Goal: Task Accomplishment & Management: Manage account settings

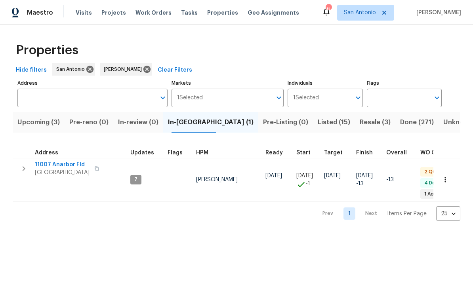
click at [64, 170] on span "[GEOGRAPHIC_DATA]" at bounding box center [62, 173] width 55 height 8
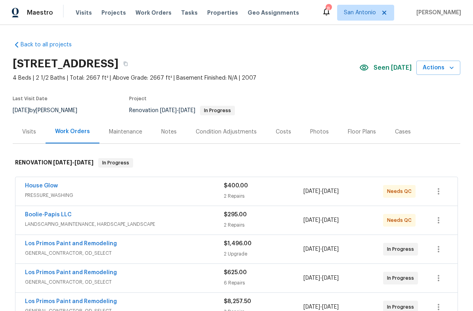
click at [140, 189] on div "House Glow" at bounding box center [124, 187] width 199 height 10
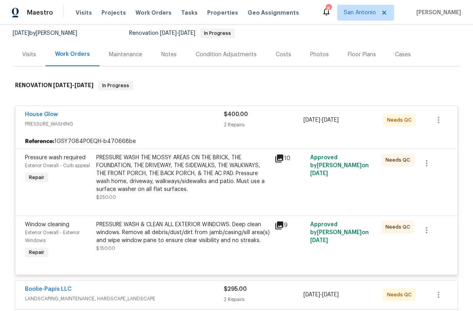
scroll to position [77, 0]
click at [149, 173] on div "PRESSURE WASH THE MOSSY AREAS ON THE BRICK, THE FOUNDATION, THE DRIVEWAY, THE S…" at bounding box center [183, 174] width 174 height 40
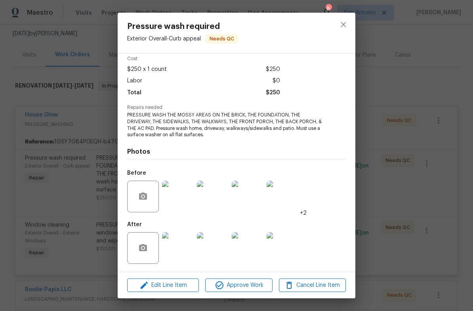
scroll to position [35, 0]
click at [174, 251] on img at bounding box center [178, 248] width 32 height 32
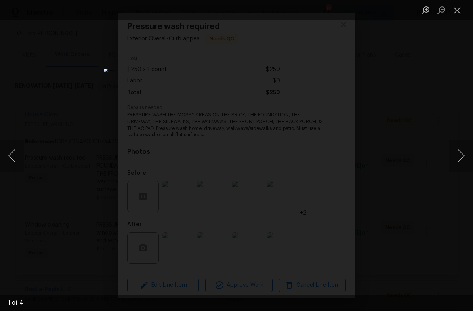
click at [451, 152] on button "Next image" at bounding box center [461, 156] width 24 height 32
click at [459, 153] on button "Next image" at bounding box center [461, 156] width 24 height 32
click at [462, 157] on button "Next image" at bounding box center [461, 156] width 24 height 32
click at [455, 151] on button "Next image" at bounding box center [461, 156] width 24 height 32
click at [455, 155] on button "Next image" at bounding box center [461, 156] width 24 height 32
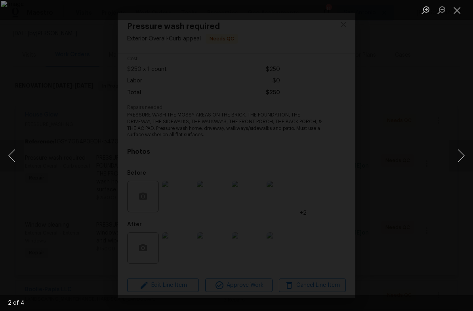
click at [457, 154] on button "Next image" at bounding box center [461, 156] width 24 height 32
click at [457, 7] on button "Close lightbox" at bounding box center [457, 10] width 16 height 14
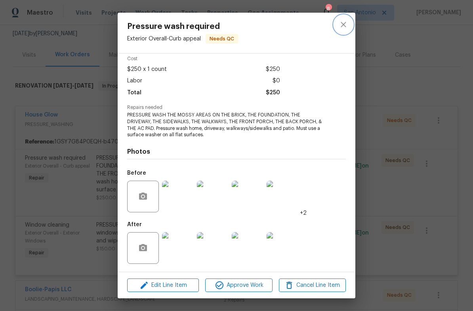
click at [344, 29] on icon "close" at bounding box center [344, 25] width 10 height 10
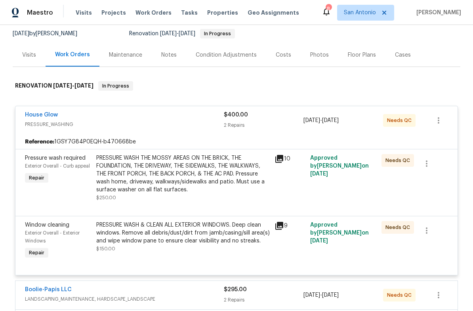
click at [187, 229] on div "PRESSURE WASH & CLEAN ALL EXTERIOR WINDOWS. Deep clean windows. Remove all debr…" at bounding box center [183, 233] width 174 height 24
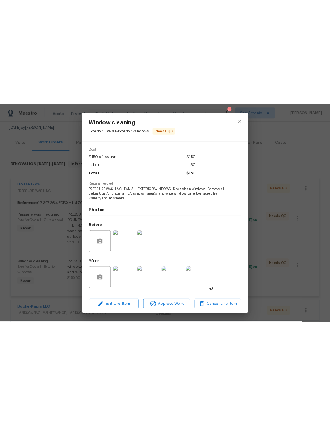
scroll to position [29, 0]
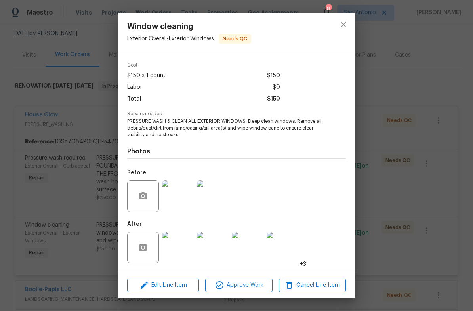
click at [180, 247] on img at bounding box center [178, 248] width 32 height 32
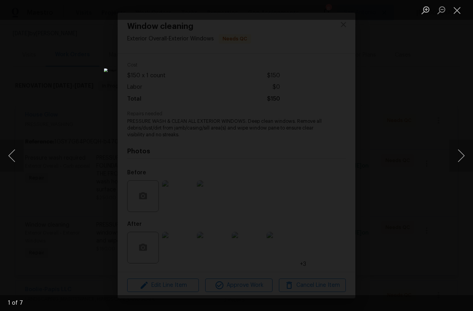
click at [458, 155] on button "Next image" at bounding box center [461, 156] width 24 height 32
click at [460, 155] on button "Next image" at bounding box center [461, 156] width 24 height 32
click at [455, 151] on button "Next image" at bounding box center [461, 156] width 24 height 32
click at [458, 151] on button "Next image" at bounding box center [461, 156] width 24 height 32
click at [456, 152] on button "Next image" at bounding box center [461, 156] width 24 height 32
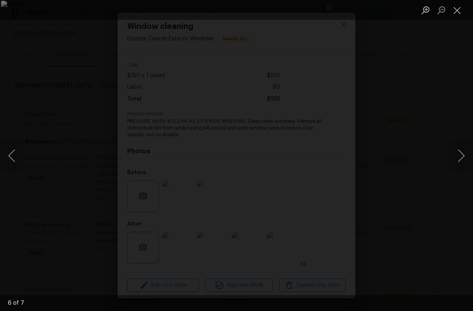
click at [451, 15] on button "Close lightbox" at bounding box center [457, 10] width 16 height 14
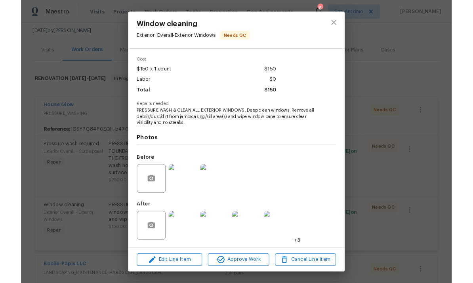
scroll to position [0, 0]
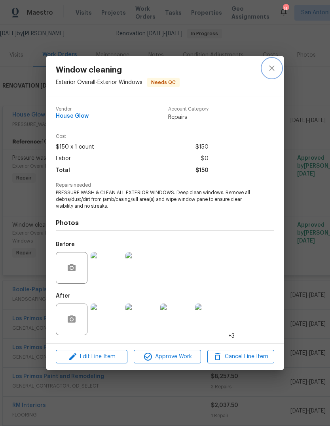
click at [271, 65] on icon "close" at bounding box center [272, 68] width 10 height 10
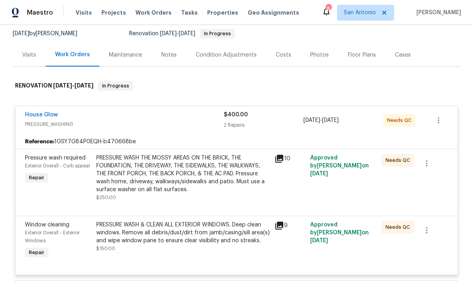
click at [133, 117] on div "House Glow" at bounding box center [124, 116] width 199 height 10
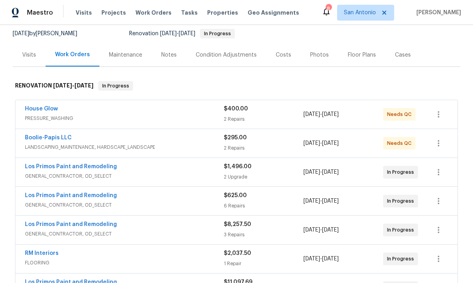
click at [191, 147] on span "LANDSCAPING_MAINTENANCE, HARDSCAPE_LANDSCAPE" at bounding box center [124, 147] width 199 height 8
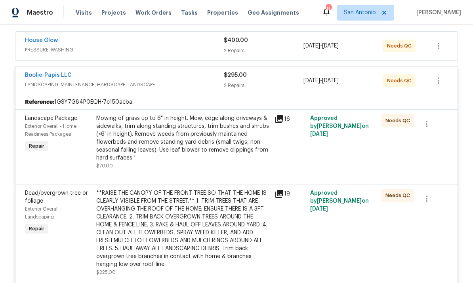
scroll to position [146, 0]
click at [189, 126] on div "Mowing of grass up to 6" in height. Mow, edge along driveways & sidewalks, trim…" at bounding box center [183, 138] width 174 height 48
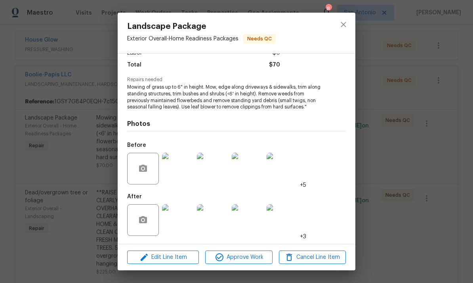
scroll to position [63, 0]
click at [243, 259] on span "Approve Work" at bounding box center [239, 258] width 62 height 10
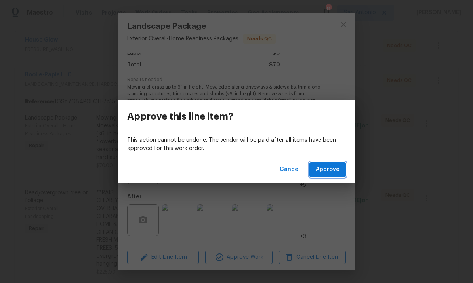
click at [330, 170] on span "Approve" at bounding box center [328, 170] width 24 height 10
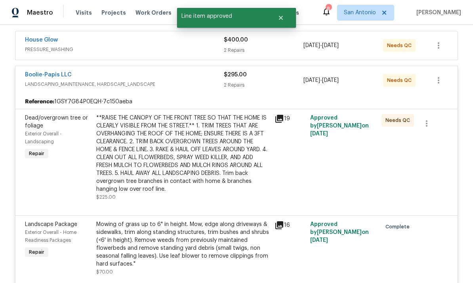
click at [198, 152] on div "**RAISE THE CANOPY OF THE FRONT TREE SO THAT THE HOME IS CLEARLY VISIBLE FROM T…" at bounding box center [183, 153] width 174 height 79
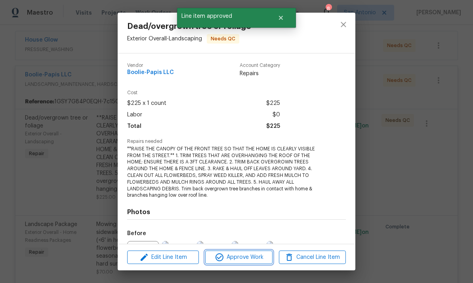
click at [246, 257] on span "Approve Work" at bounding box center [239, 258] width 62 height 10
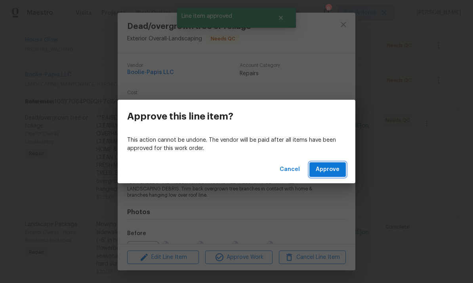
click at [332, 175] on button "Approve" at bounding box center [327, 169] width 36 height 15
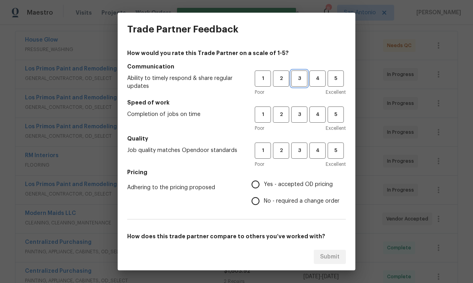
click at [296, 77] on span "3" at bounding box center [299, 78] width 15 height 9
click at [314, 113] on span "4" at bounding box center [317, 114] width 15 height 9
click at [317, 155] on span "4" at bounding box center [317, 150] width 15 height 9
click at [260, 182] on input "Yes - accepted OD pricing" at bounding box center [255, 184] width 17 height 17
radio input "true"
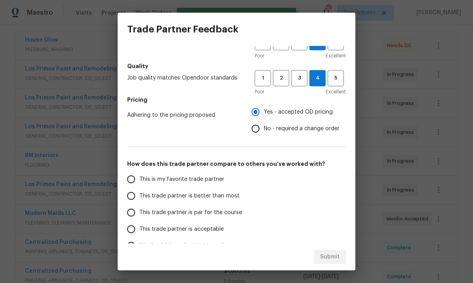
scroll to position [91, 0]
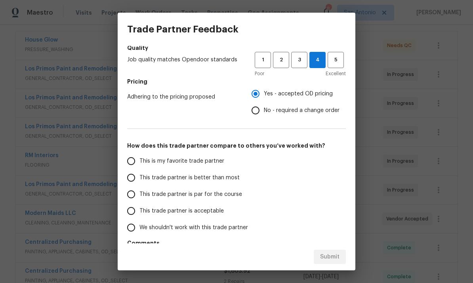
click at [134, 195] on input "This trade partner is par for the course" at bounding box center [131, 194] width 17 height 17
click at [332, 258] on span "Submit" at bounding box center [329, 257] width 19 height 10
radio input "true"
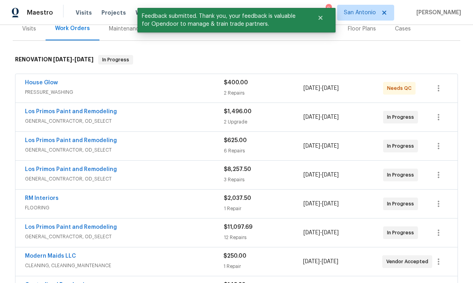
scroll to position [104, 0]
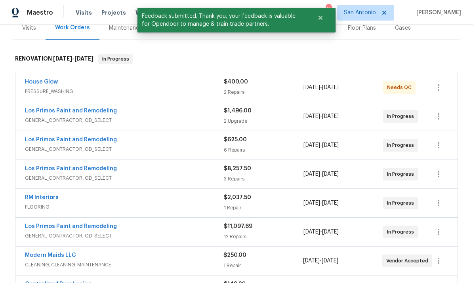
click at [165, 92] on span "PRESSURE_WASHING" at bounding box center [124, 92] width 199 height 8
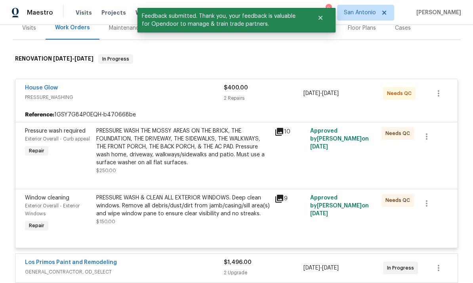
click at [188, 139] on div "PRESSURE WASH THE MOSSY AREAS ON THE BRICK, THE FOUNDATION, THE DRIVEWAY, THE S…" at bounding box center [183, 147] width 174 height 40
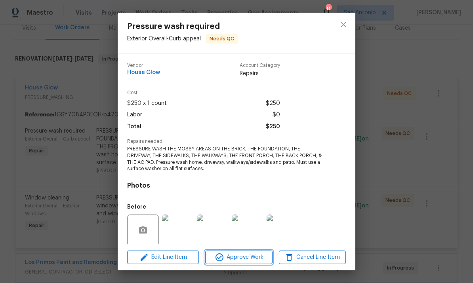
click at [245, 258] on span "Approve Work" at bounding box center [239, 258] width 62 height 10
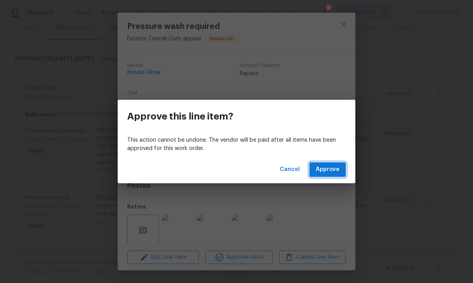
click at [332, 166] on span "Approve" at bounding box center [328, 170] width 24 height 10
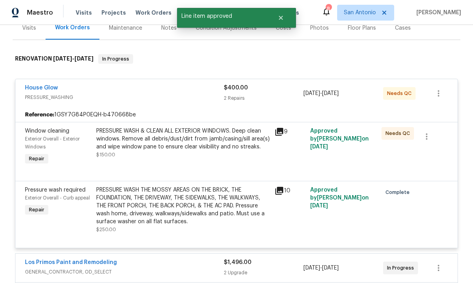
click at [171, 137] on div "PRESSURE WASH & CLEAN ALL EXTERIOR WINDOWS. Deep clean windows. Remove all debr…" at bounding box center [183, 139] width 174 height 24
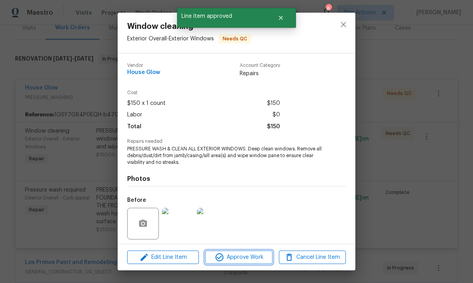
click at [243, 257] on span "Approve Work" at bounding box center [239, 258] width 62 height 10
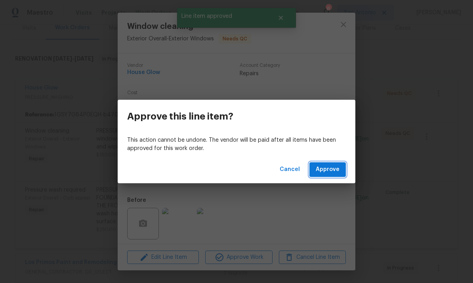
click at [333, 174] on span "Approve" at bounding box center [328, 170] width 24 height 10
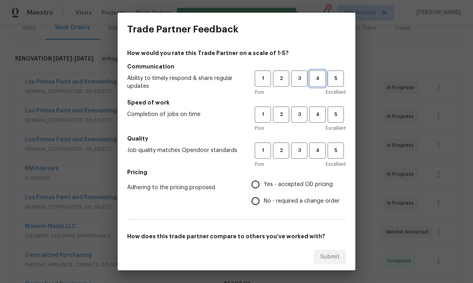
click at [317, 77] on span "4" at bounding box center [317, 78] width 15 height 9
click at [331, 118] on span "5" at bounding box center [335, 114] width 15 height 9
click at [337, 153] on span "5" at bounding box center [335, 150] width 15 height 9
click at [254, 190] on input "Yes - accepted OD pricing" at bounding box center [255, 184] width 17 height 17
radio input "true"
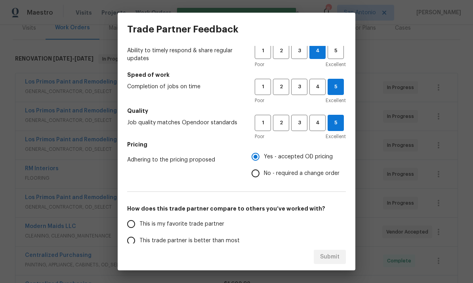
scroll to position [50, 0]
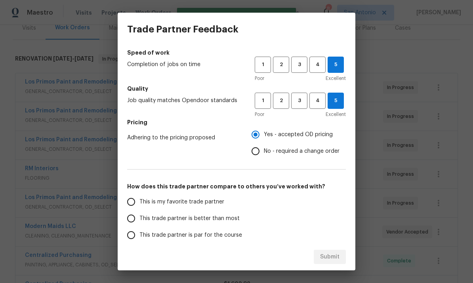
click at [137, 205] on input "This is my favorite trade partner" at bounding box center [131, 202] width 17 height 17
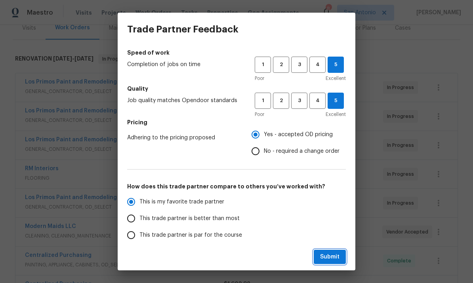
click at [331, 264] on button "Submit" at bounding box center [330, 257] width 32 height 15
radio input "true"
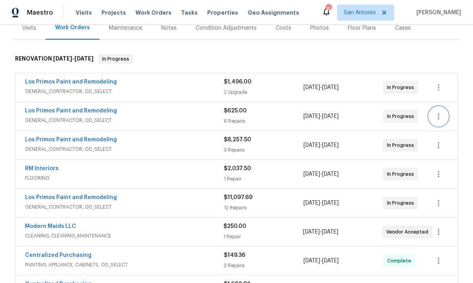
click at [438, 116] on icon "button" at bounding box center [439, 116] width 2 height 6
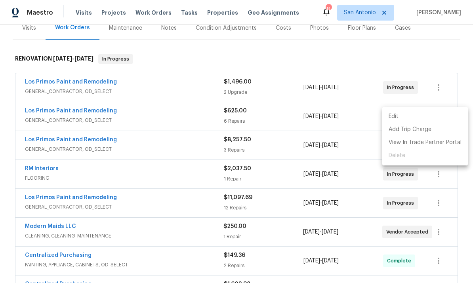
click at [179, 114] on div at bounding box center [236, 141] width 473 height 283
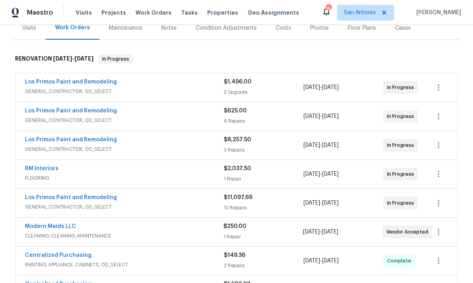
click at [157, 113] on div "Los Primos Paint and Remodeling" at bounding box center [124, 112] width 199 height 10
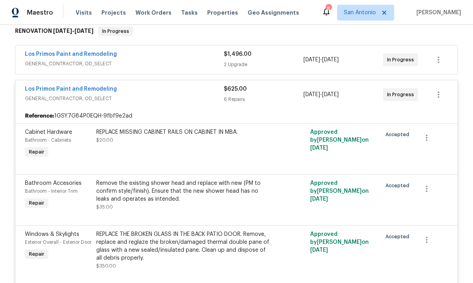
scroll to position [132, 0]
click at [156, 92] on div "Los Primos Paint and Remodeling" at bounding box center [124, 90] width 199 height 10
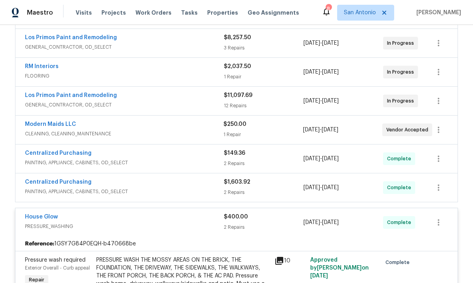
scroll to position [219, 0]
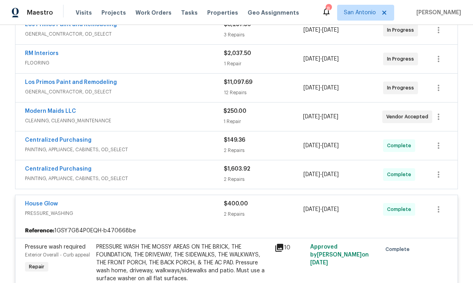
click at [159, 201] on div "House Glow" at bounding box center [124, 205] width 199 height 10
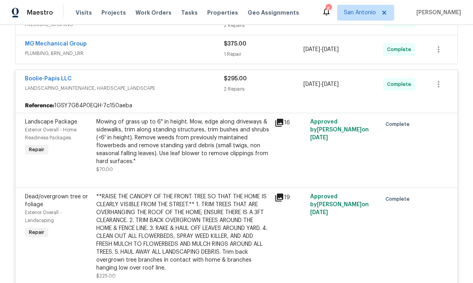
scroll to position [338, 0]
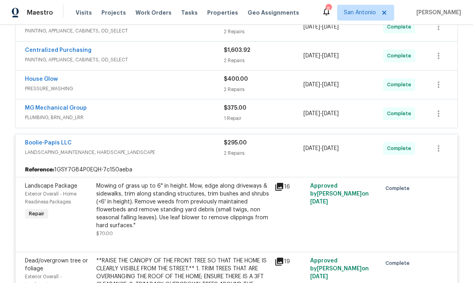
click at [175, 146] on div "Boolie-Papis LLC" at bounding box center [124, 144] width 199 height 10
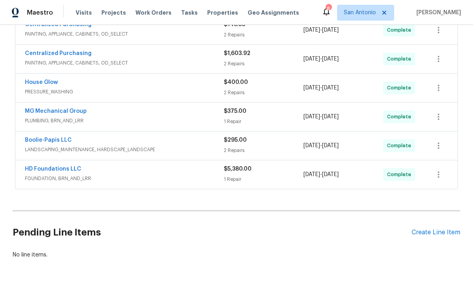
scroll to position [334, 0]
click at [143, 88] on div "House Glow" at bounding box center [124, 84] width 199 height 10
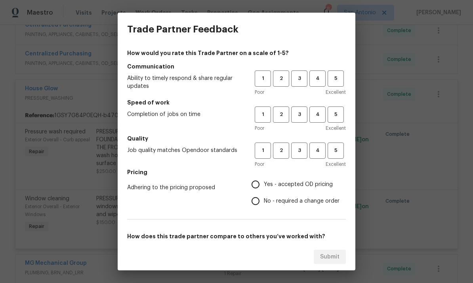
click at [391, 153] on div "Trade Partner Feedback How would you rate this Trade Partner on a scale of 1-5?…" at bounding box center [236, 141] width 473 height 283
click at [316, 79] on span "4" at bounding box center [317, 78] width 15 height 9
click at [332, 114] on span "5" at bounding box center [335, 114] width 15 height 9
click at [339, 153] on span "5" at bounding box center [335, 150] width 15 height 9
click at [254, 187] on input "Yes - accepted OD pricing" at bounding box center [255, 184] width 17 height 17
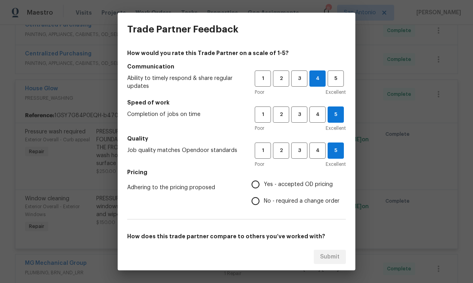
radio input "true"
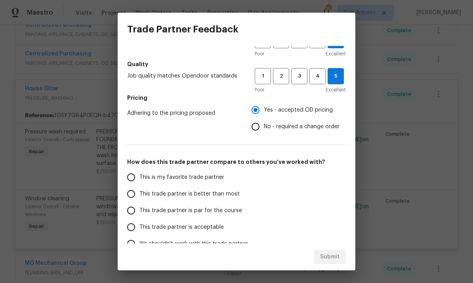
scroll to position [84, 0]
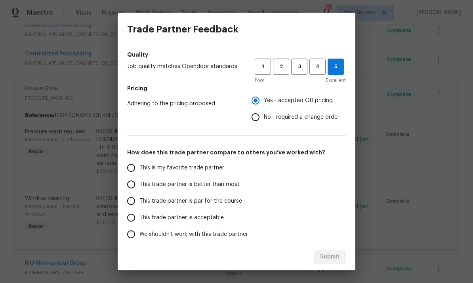
click at [133, 168] on input "This is my favorite trade partner" at bounding box center [131, 168] width 17 height 17
click at [332, 260] on span "Submit" at bounding box center [329, 257] width 19 height 10
radio input "true"
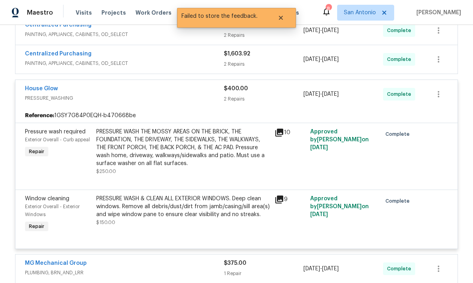
click at [139, 89] on div "House Glow" at bounding box center [124, 90] width 199 height 10
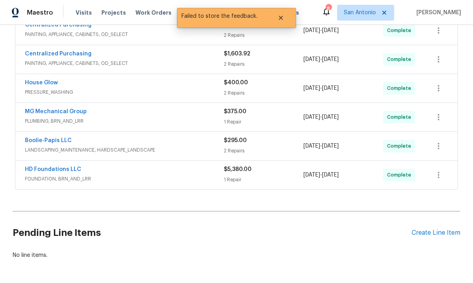
click at [41, 84] on link "House Glow" at bounding box center [41, 83] width 33 height 6
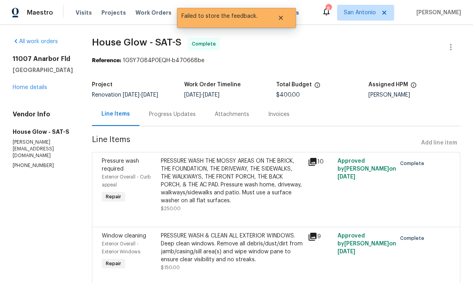
click at [231, 160] on div "PRESSURE WASH THE MOSSY AREAS ON THE BRICK, THE FOUNDATION, THE DRIVEWAY, THE S…" at bounding box center [232, 181] width 143 height 48
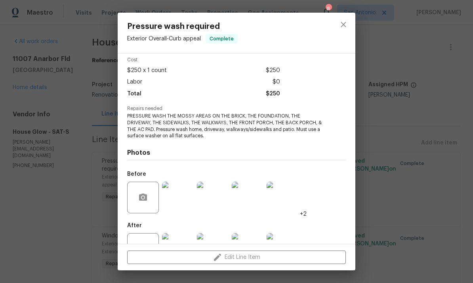
scroll to position [60, 0]
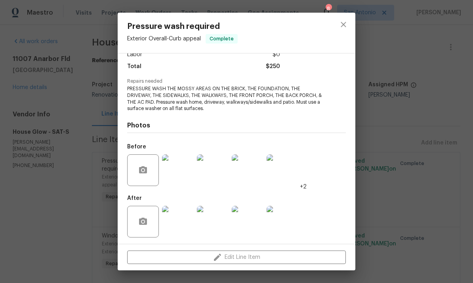
click at [280, 174] on img at bounding box center [283, 171] width 32 height 32
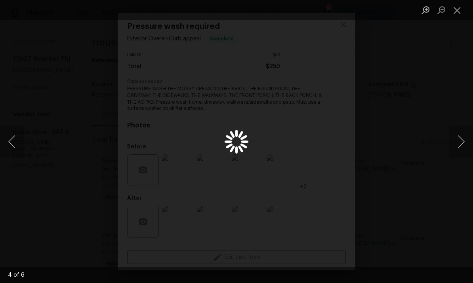
click at [454, 11] on button "Close lightbox" at bounding box center [457, 10] width 16 height 14
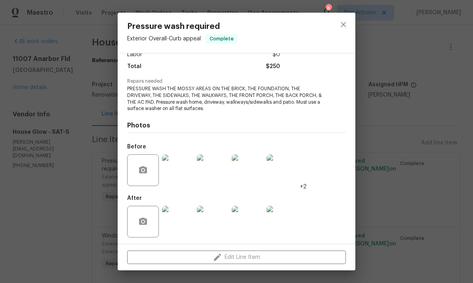
click at [182, 228] on img at bounding box center [178, 222] width 32 height 32
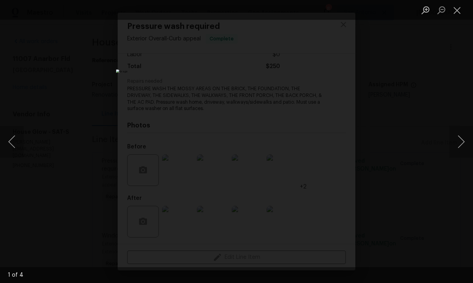
click at [455, 141] on button "Next image" at bounding box center [461, 142] width 24 height 32
click at [456, 136] on button "Next image" at bounding box center [461, 142] width 24 height 32
click at [455, 15] on button "Close lightbox" at bounding box center [457, 10] width 16 height 14
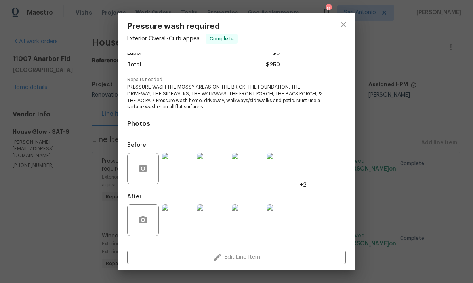
scroll to position [63, 0]
click at [346, 27] on icon "close" at bounding box center [343, 24] width 5 height 5
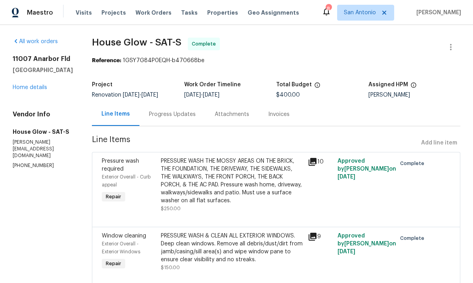
click at [237, 164] on div "PRESSURE WASH THE MOSSY AREAS ON THE BRICK, THE FOUNDATION, THE DRIVEWAY, THE S…" at bounding box center [232, 181] width 143 height 48
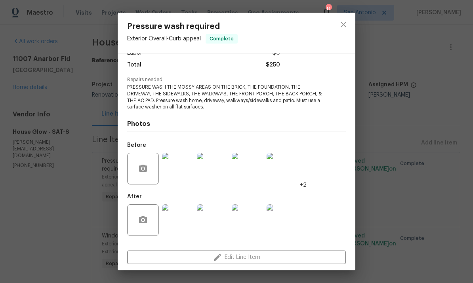
click at [176, 227] on img at bounding box center [178, 220] width 32 height 32
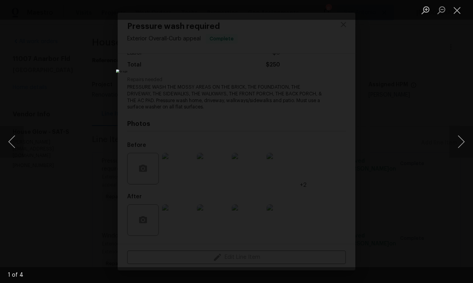
click at [450, 140] on button "Next image" at bounding box center [461, 142] width 24 height 32
click at [446, 134] on div "Lightbox" at bounding box center [236, 141] width 473 height 283
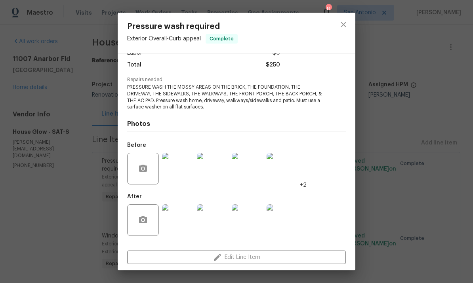
click at [182, 222] on img at bounding box center [178, 220] width 32 height 32
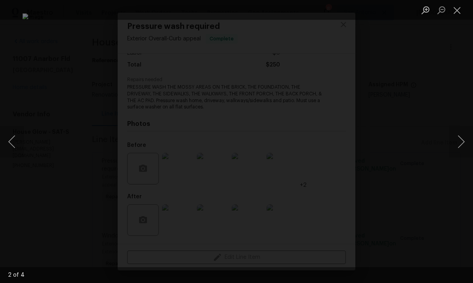
click at [457, 143] on button "Next image" at bounding box center [461, 142] width 24 height 32
click at [457, 141] on button "Next image" at bounding box center [461, 142] width 24 height 32
click at [460, 143] on button "Next image" at bounding box center [461, 142] width 24 height 32
click at [462, 139] on button "Next image" at bounding box center [461, 142] width 24 height 32
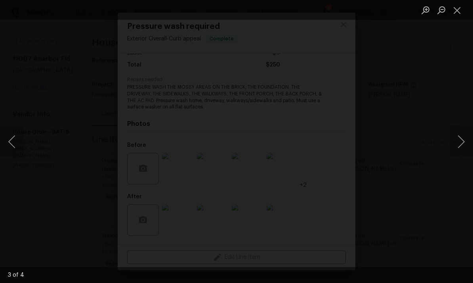
click at [456, 15] on button "Close lightbox" at bounding box center [457, 10] width 16 height 14
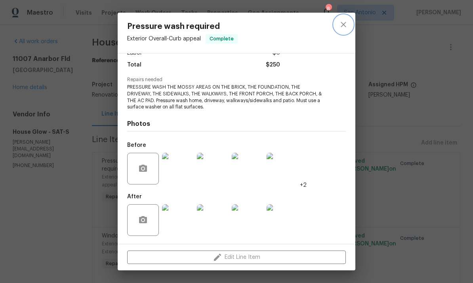
click at [340, 26] on icon "close" at bounding box center [344, 25] width 10 height 10
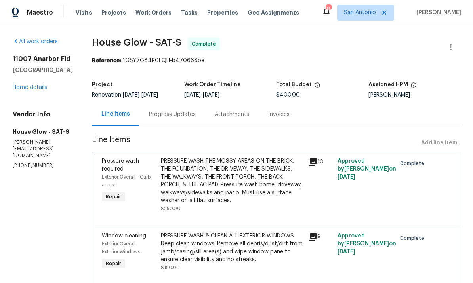
scroll to position [27, 0]
click at [29, 85] on link "Home details" at bounding box center [30, 88] width 34 height 6
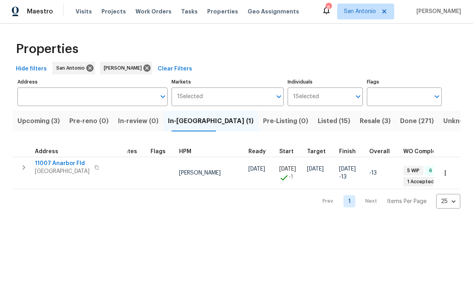
scroll to position [0, 17]
